Goal: Check status: Check status

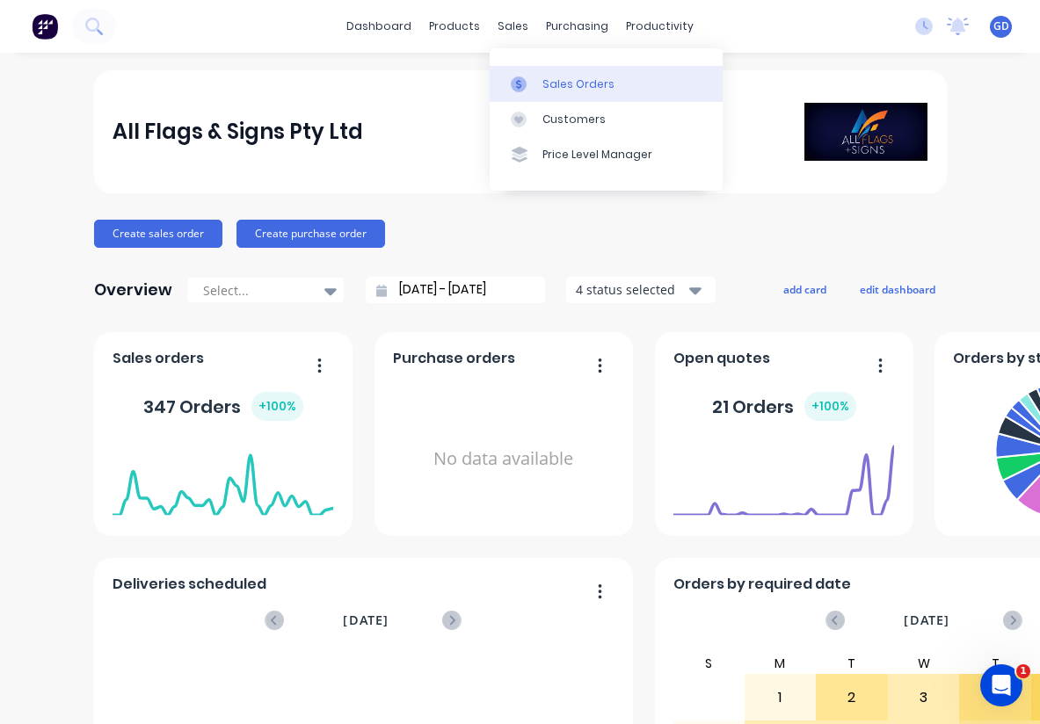
click at [549, 77] on div "Sales Orders" at bounding box center [578, 84] width 72 height 16
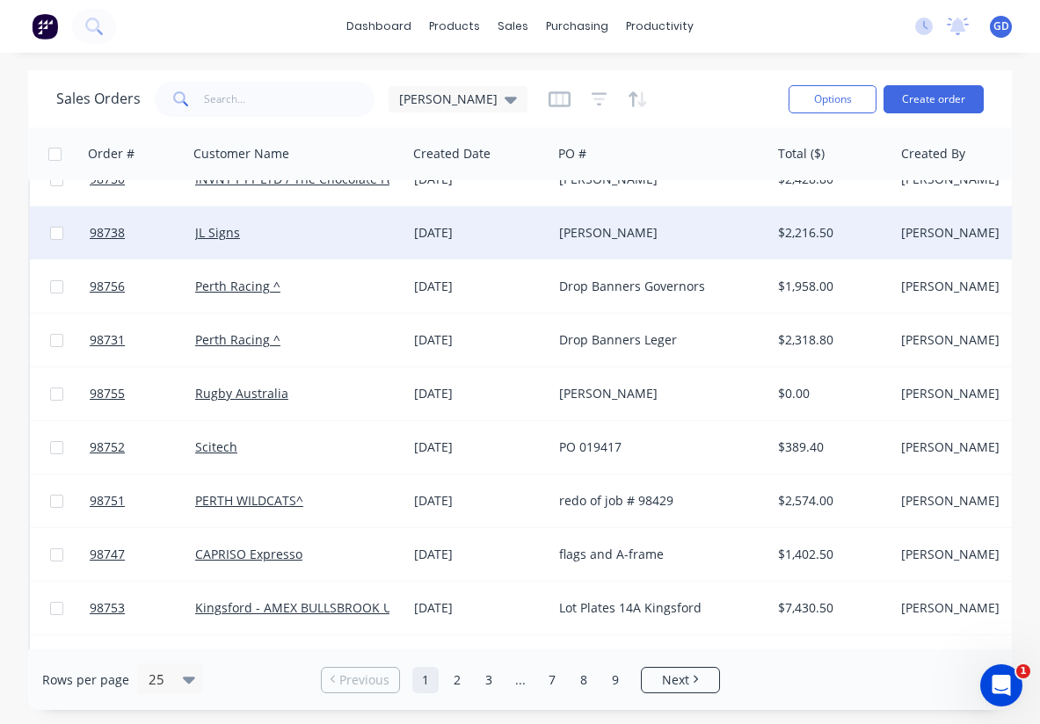
scroll to position [251, 0]
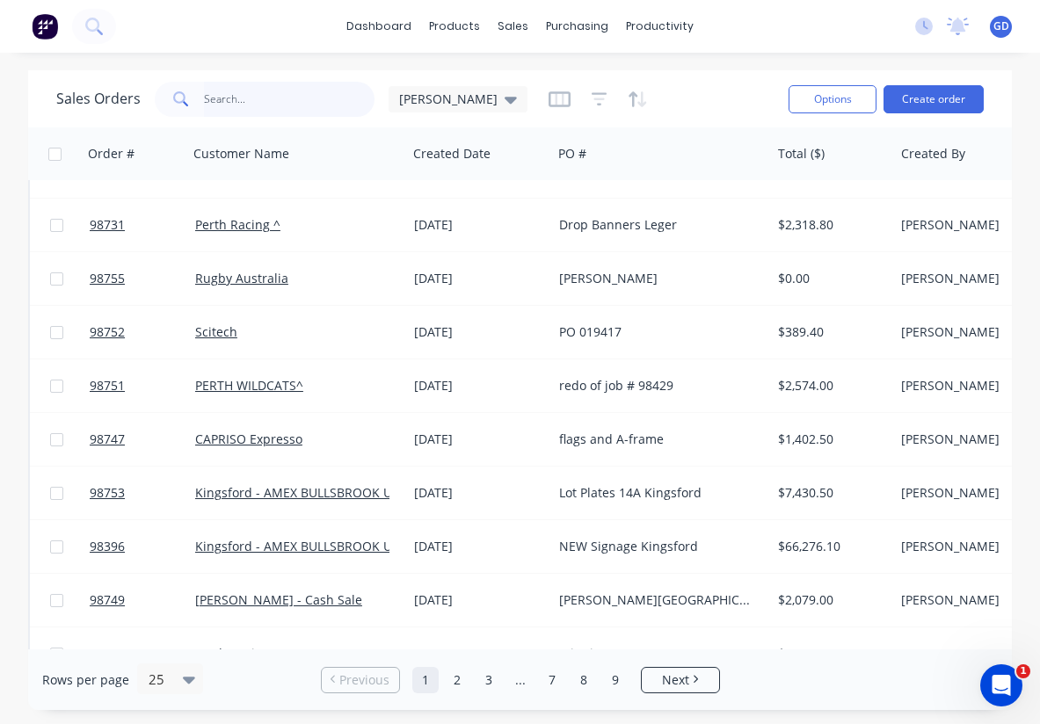
click at [269, 103] on input "text" at bounding box center [289, 99] width 171 height 35
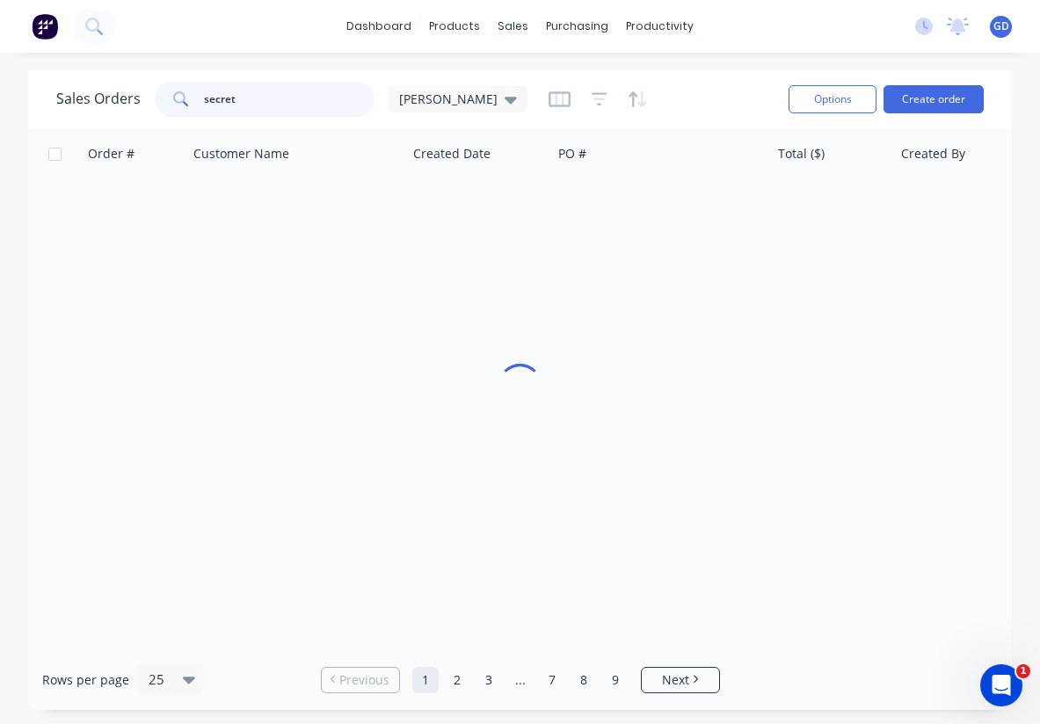
scroll to position [0, 0]
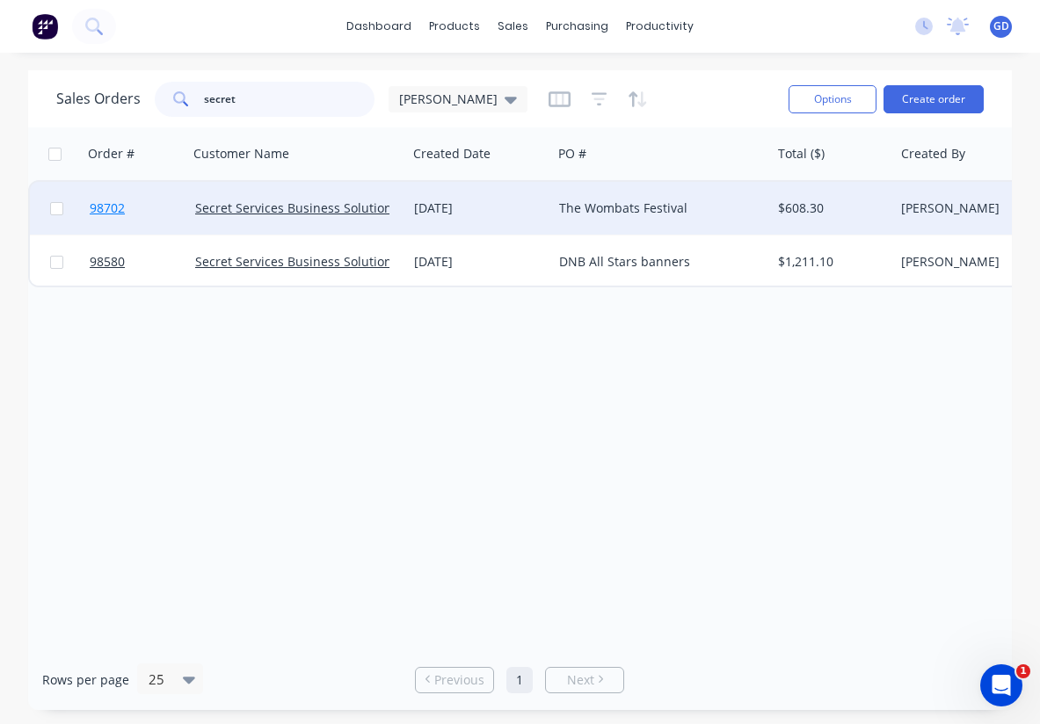
type input "secret"
click at [105, 209] on span "98702" at bounding box center [107, 209] width 35 height 18
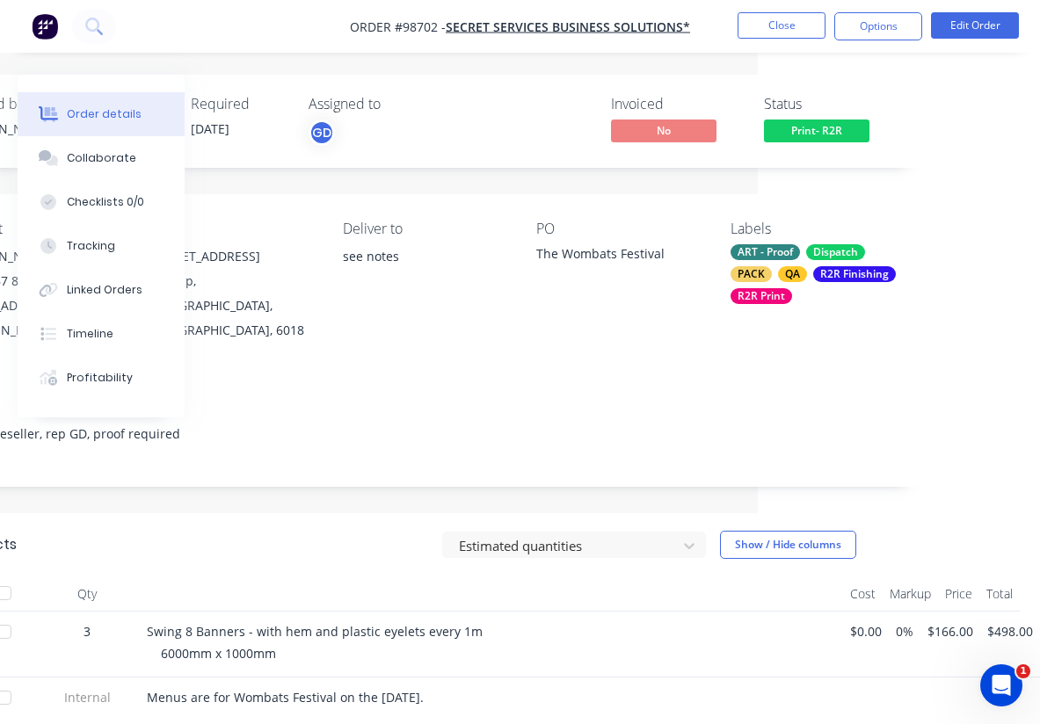
scroll to position [0, 281]
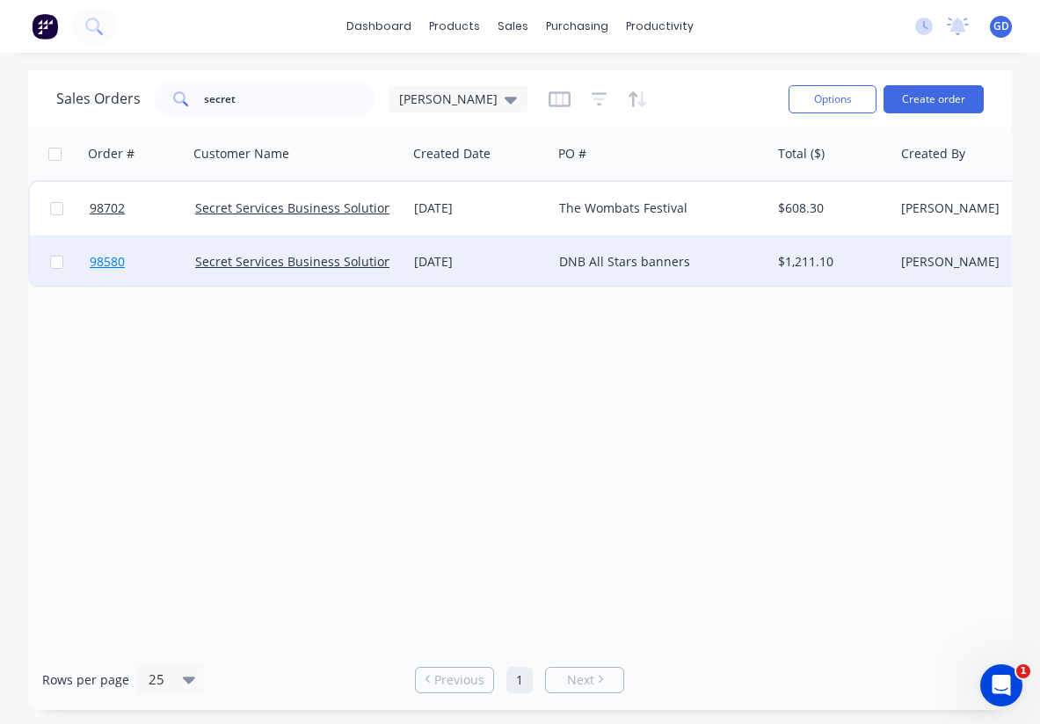
click at [108, 266] on span "98580" at bounding box center [107, 262] width 35 height 18
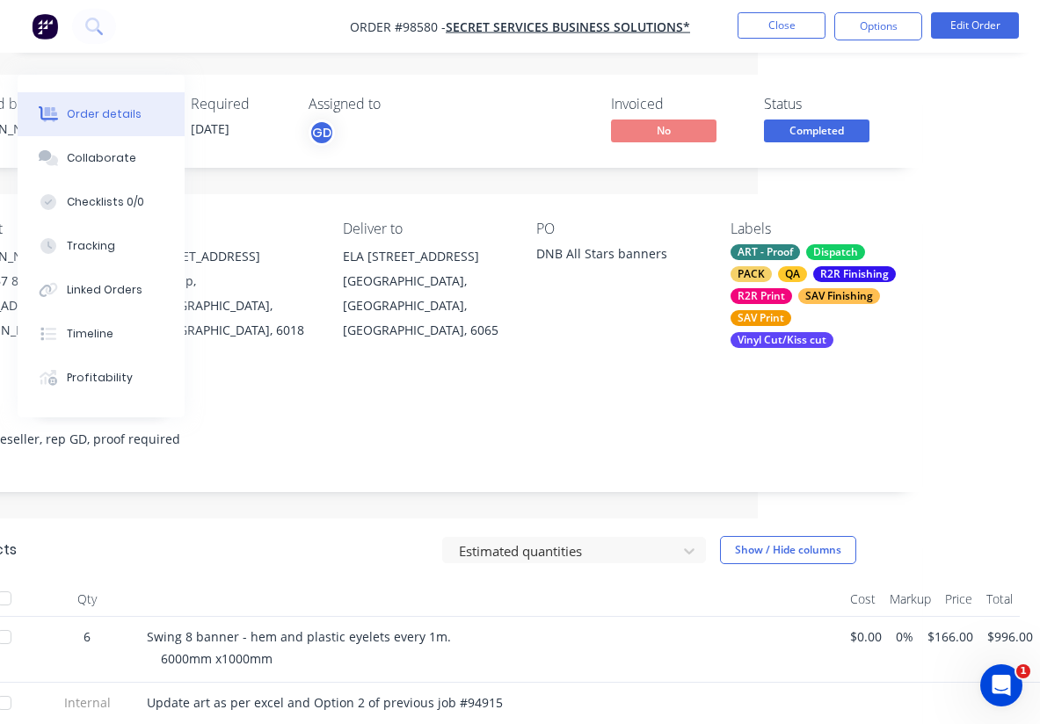
scroll to position [0, 281]
click at [763, 36] on button "Close" at bounding box center [782, 25] width 88 height 26
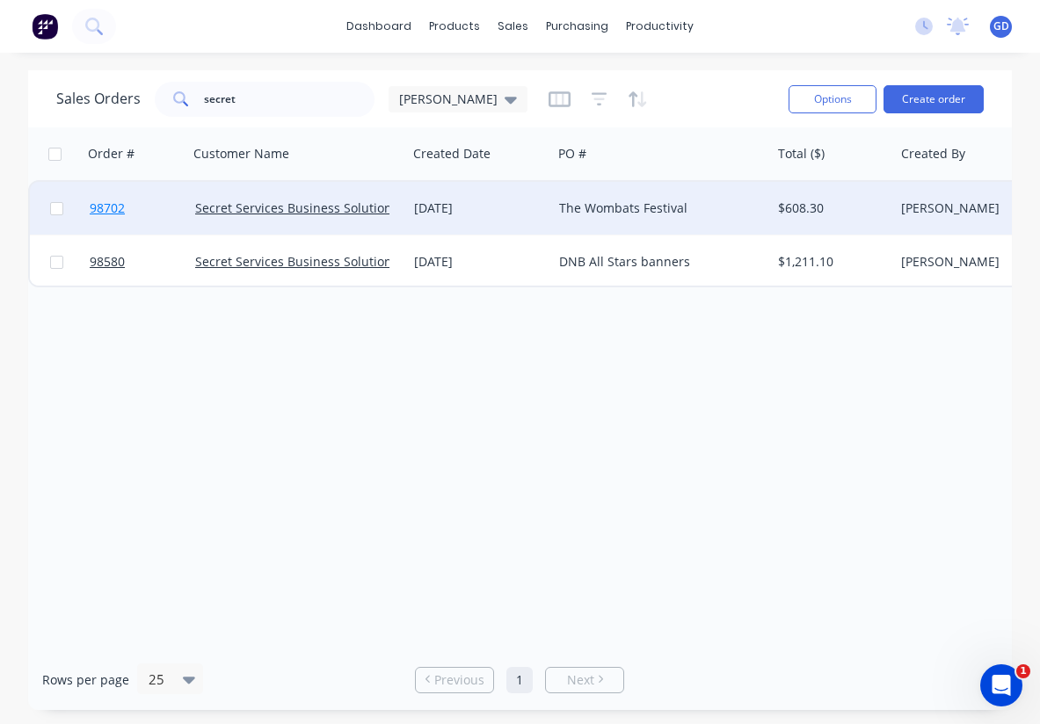
click at [113, 210] on span "98702" at bounding box center [107, 209] width 35 height 18
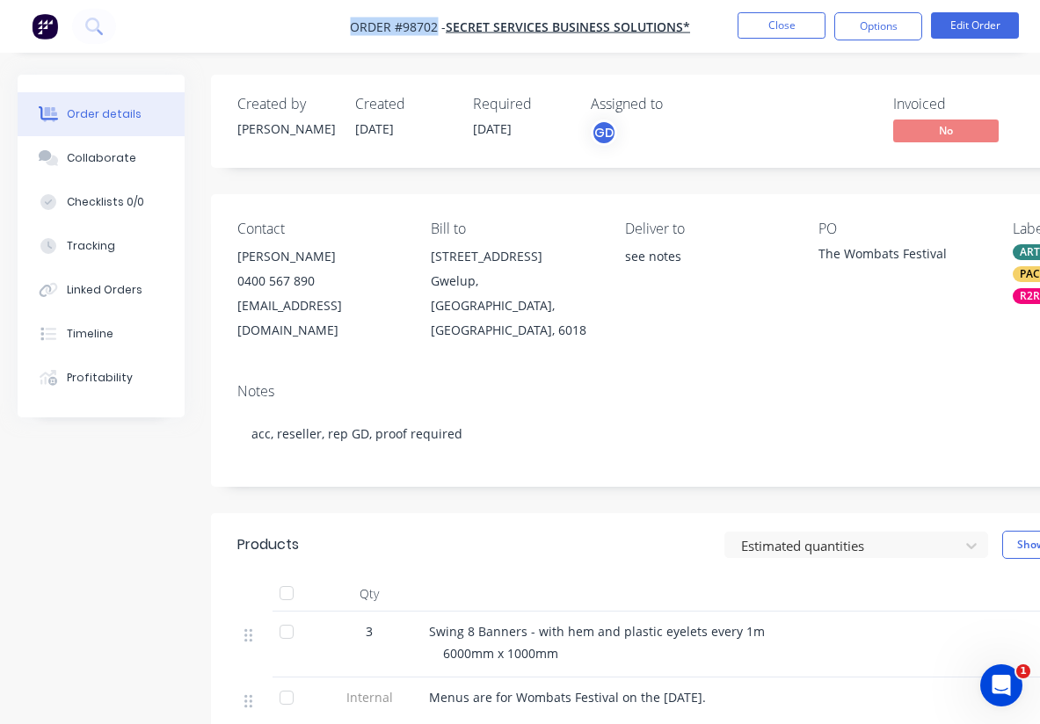
drag, startPoint x: 339, startPoint y: 16, endPoint x: 438, endPoint y: 32, distance: 99.7
click at [438, 32] on nav "Order #98702 - Secret Services Business Solutions* Close Options Edit Order" at bounding box center [520, 26] width 1040 height 53
copy span "Order #98702"
click at [789, 30] on button "Close" at bounding box center [782, 25] width 88 height 26
